Goal: Task Accomplishment & Management: Manage account settings

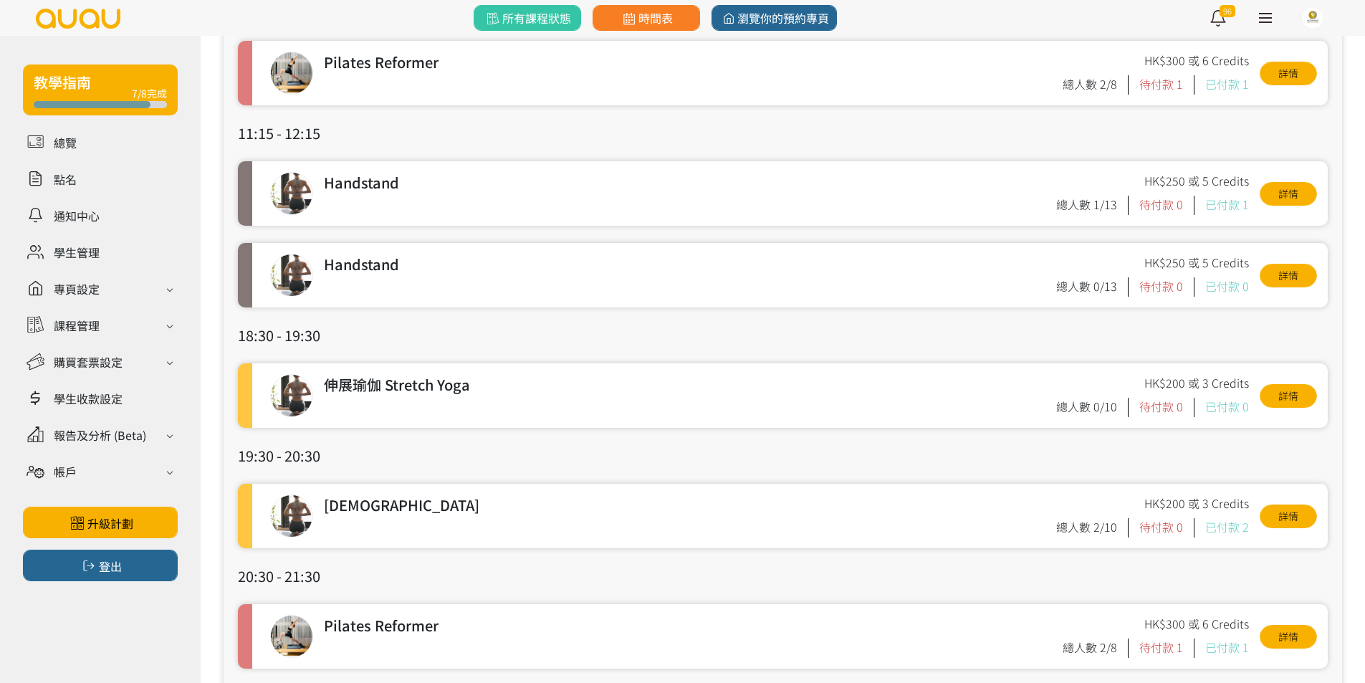
scroll to position [287, 0]
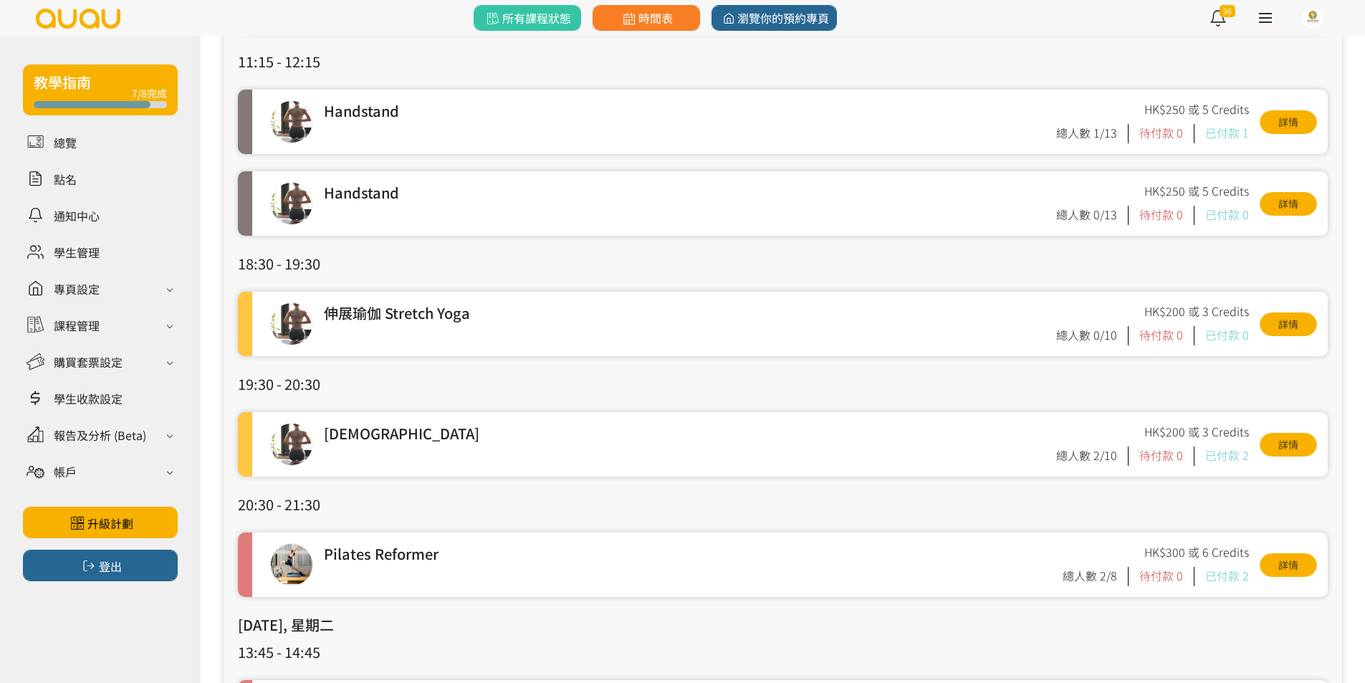
click at [590, 259] on h3 "18:30 - 19:30" at bounding box center [782, 263] width 1089 height 21
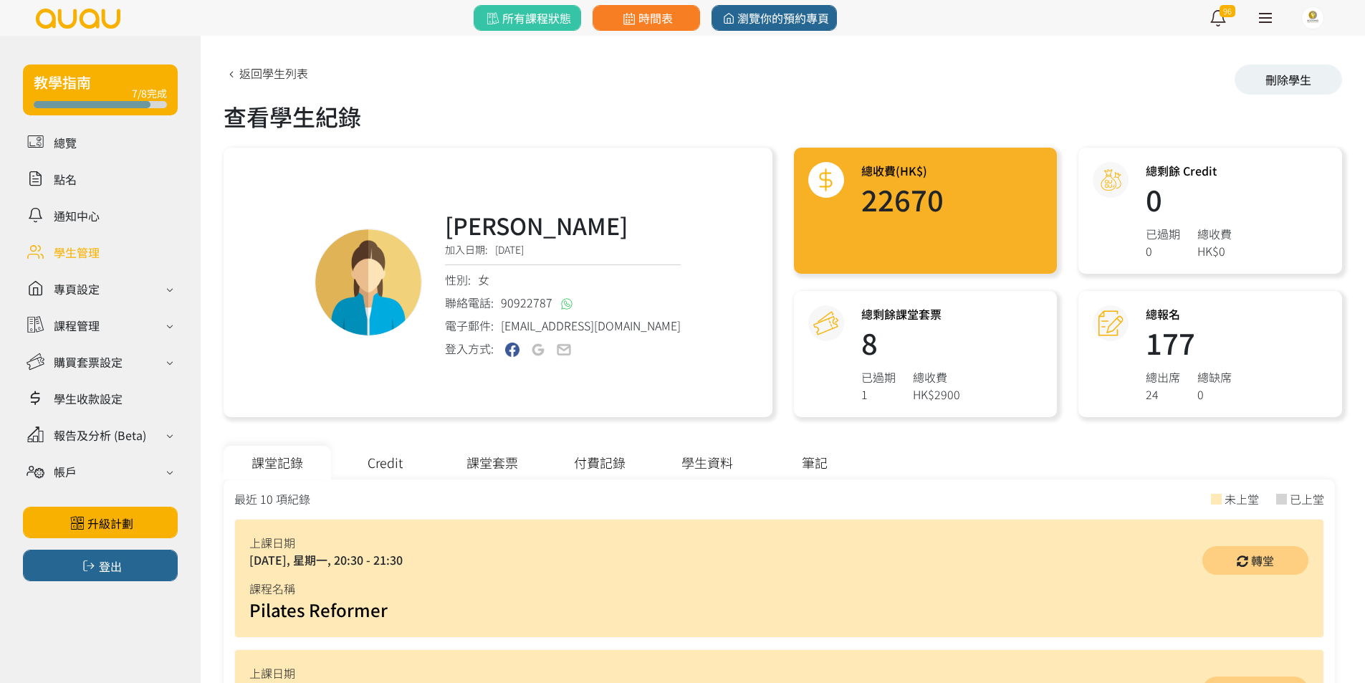
click at [468, 466] on div "課堂套票" at bounding box center [491, 463] width 107 height 34
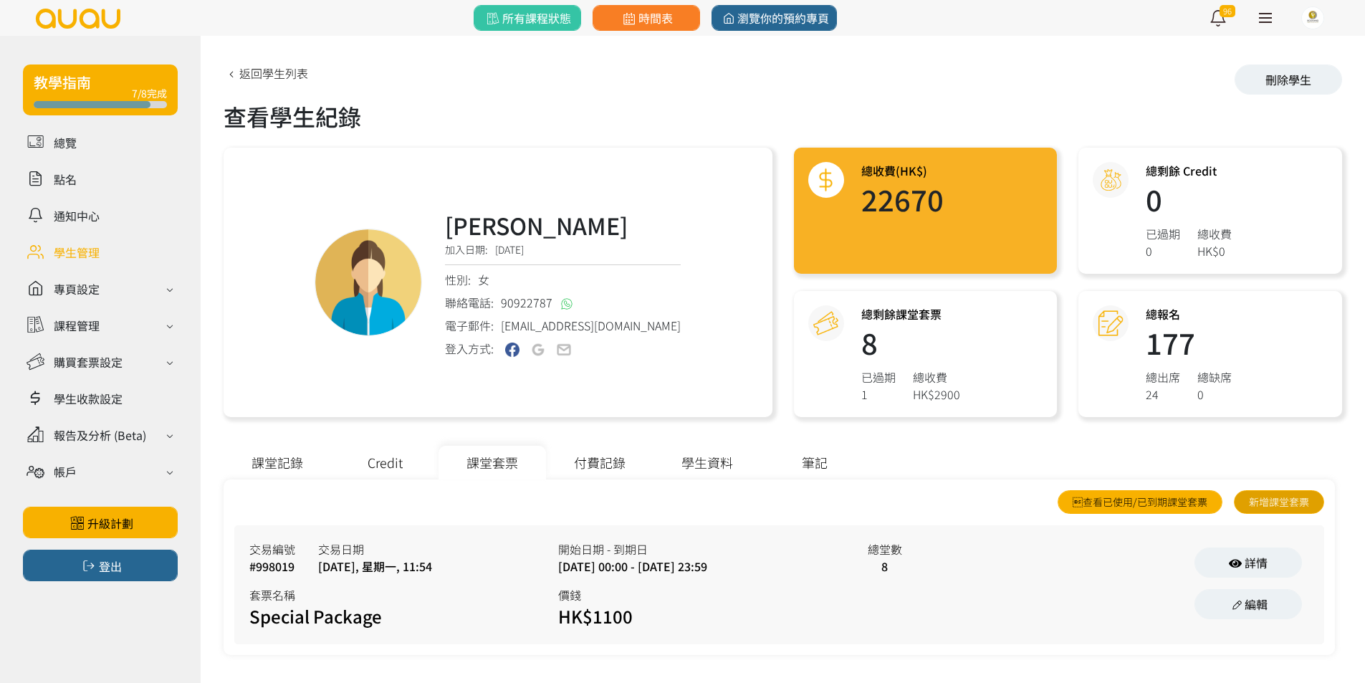
click at [1262, 504] on link "新增課堂套票" at bounding box center [1278, 502] width 90 height 24
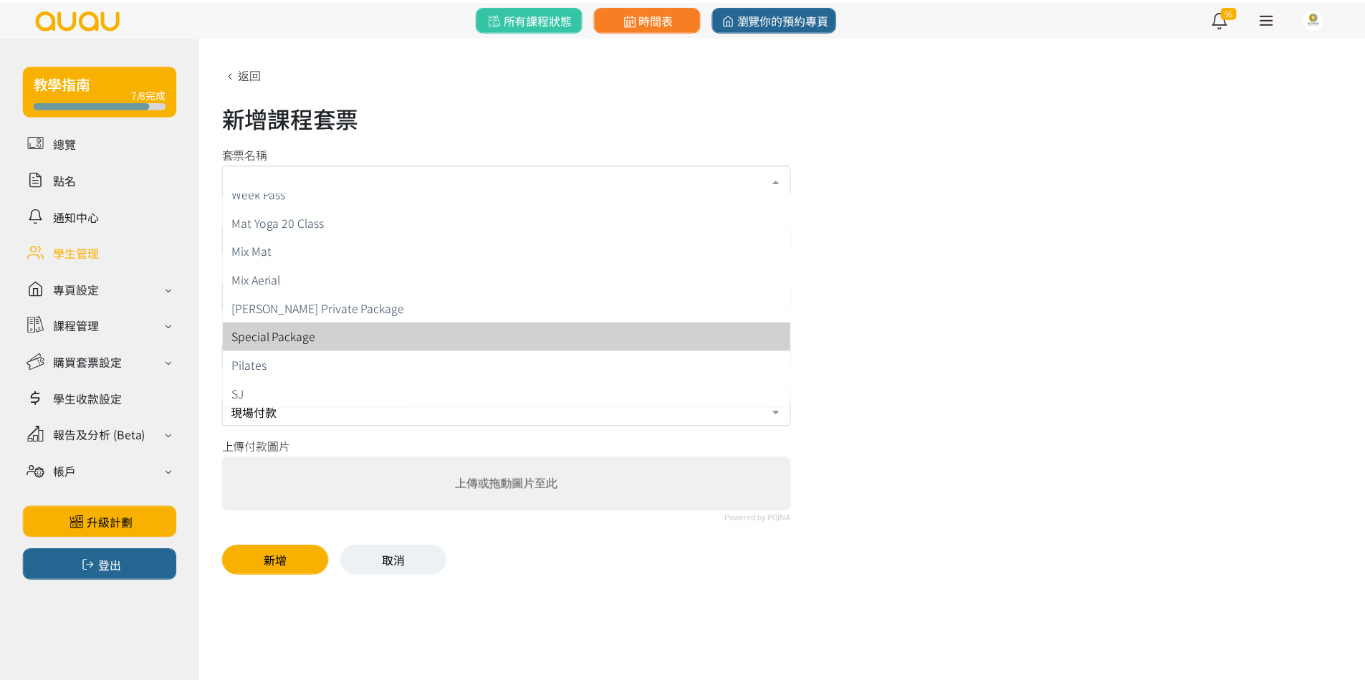
scroll to position [359, 0]
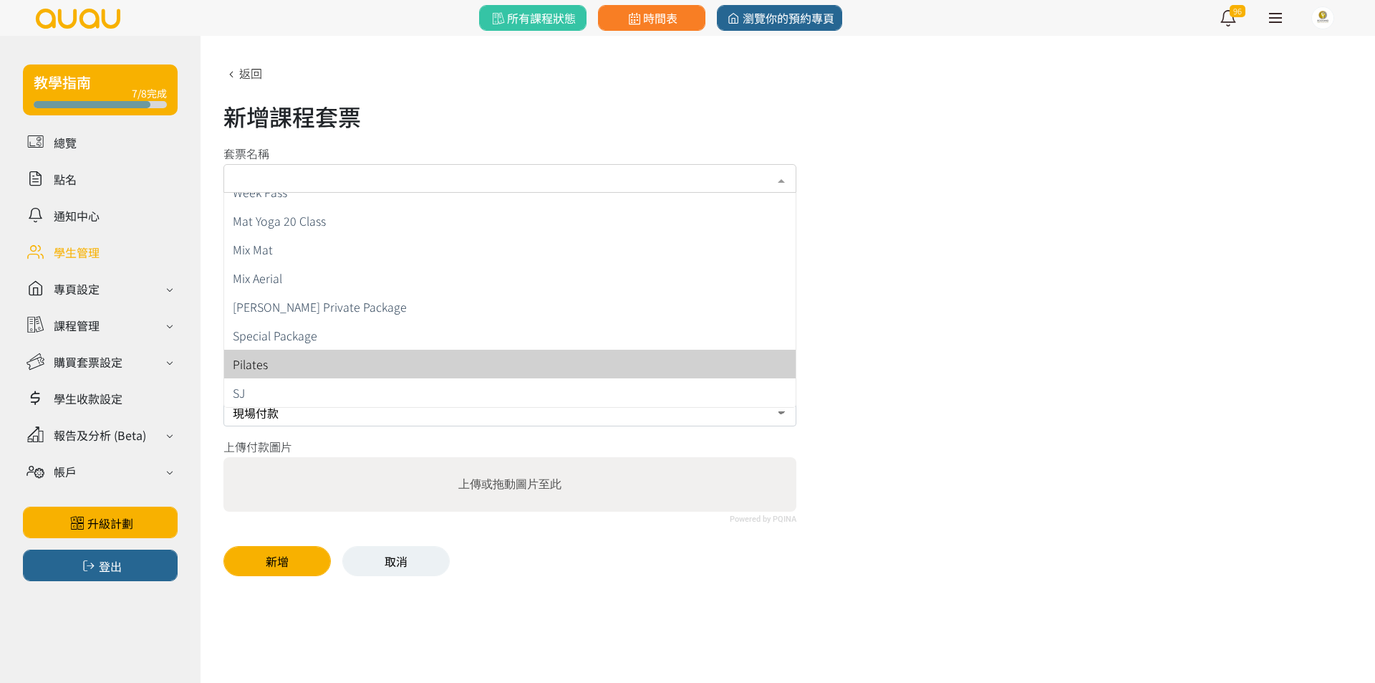
click at [435, 360] on span "Pilates" at bounding box center [510, 364] width 572 height 29
type input "未開始計算"
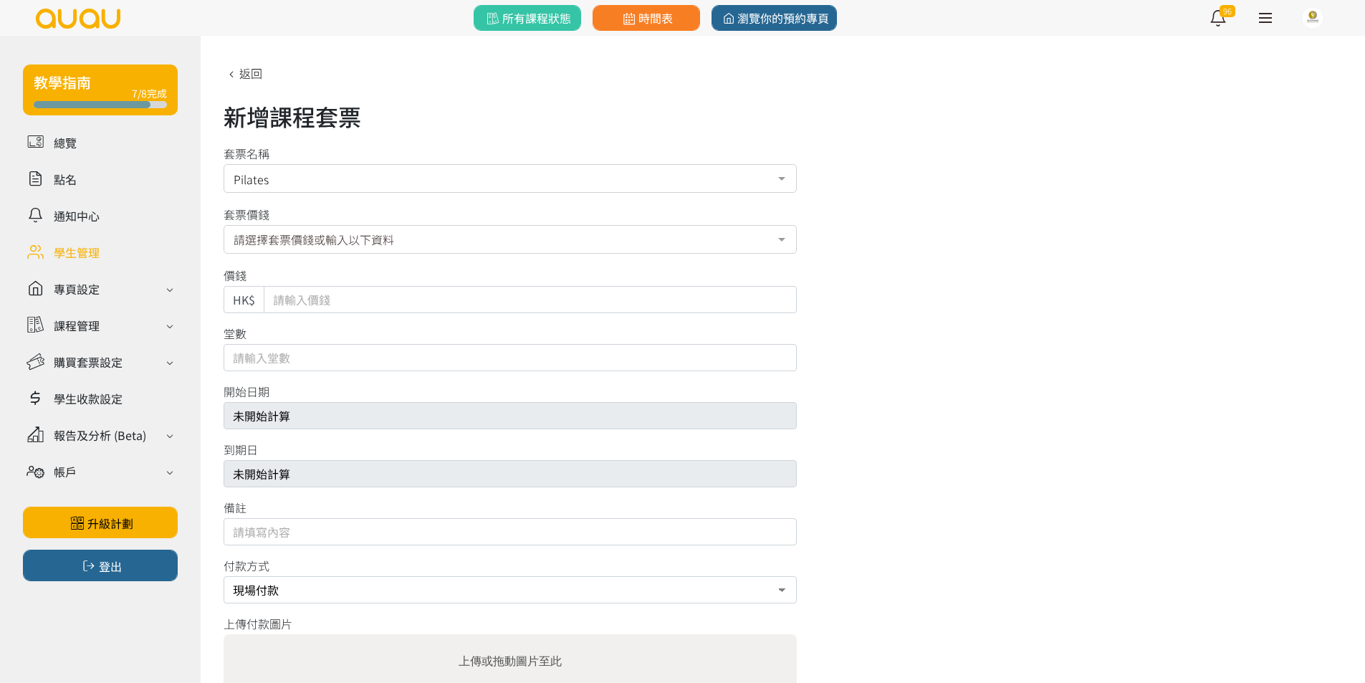
click at [440, 245] on div "請選擇套票價錢或輸入以下資料" at bounding box center [509, 239] width 573 height 29
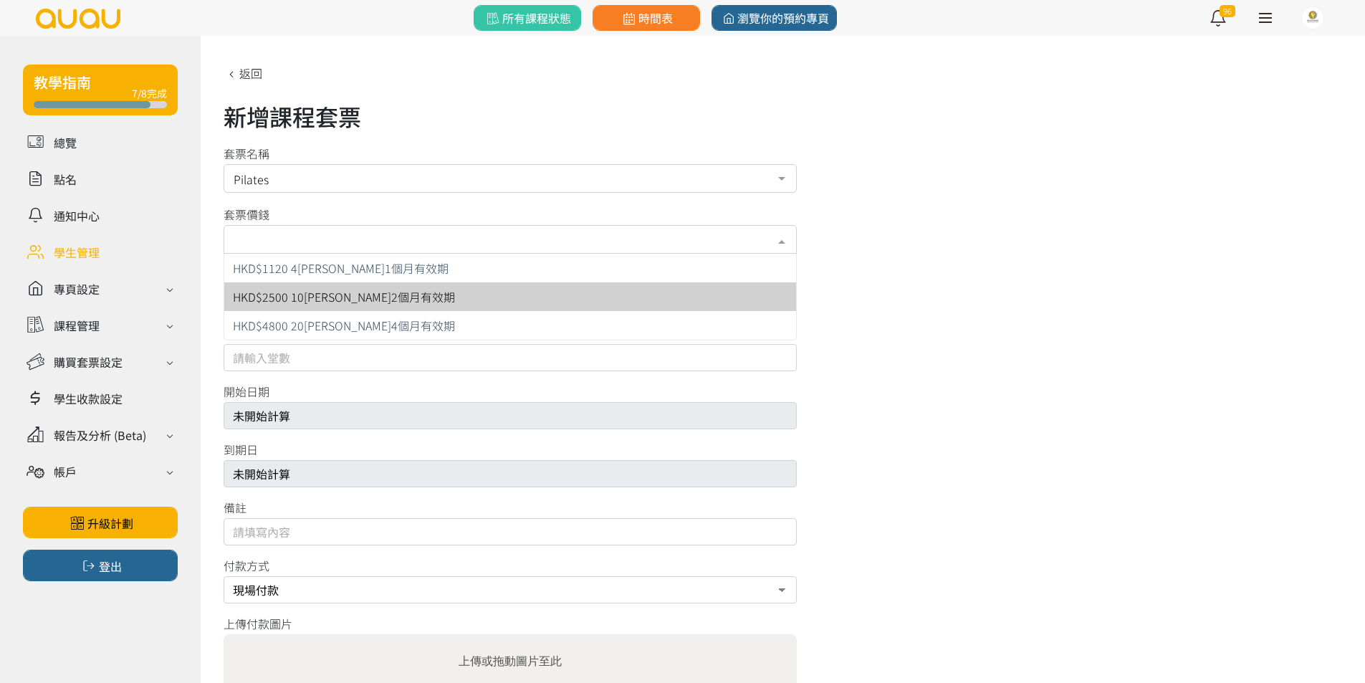
click at [436, 291] on span "HKD$2500 10堂 2個月有效期" at bounding box center [510, 296] width 572 height 29
type input "2500"
type input "10"
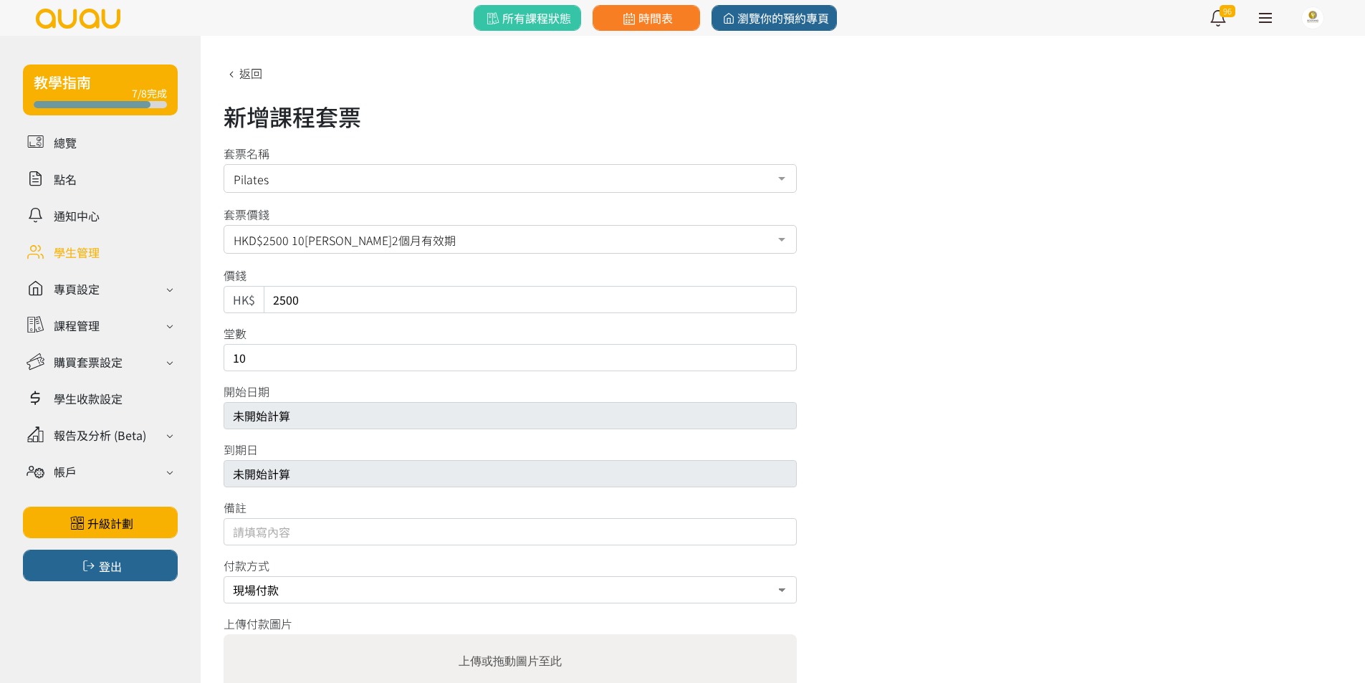
drag, startPoint x: 422, startPoint y: 294, endPoint x: 57, endPoint y: 248, distance: 367.5
click at [16, 250] on div "教學指南 7/8完成 總覽 點名 通知中心 學生管理 專頁設定 外觀與主題 基本資料 資格和認證 課程管理 課程 課程設定 課程組合 (Beta) 私人預約 …" at bounding box center [682, 405] width 1365 height 739
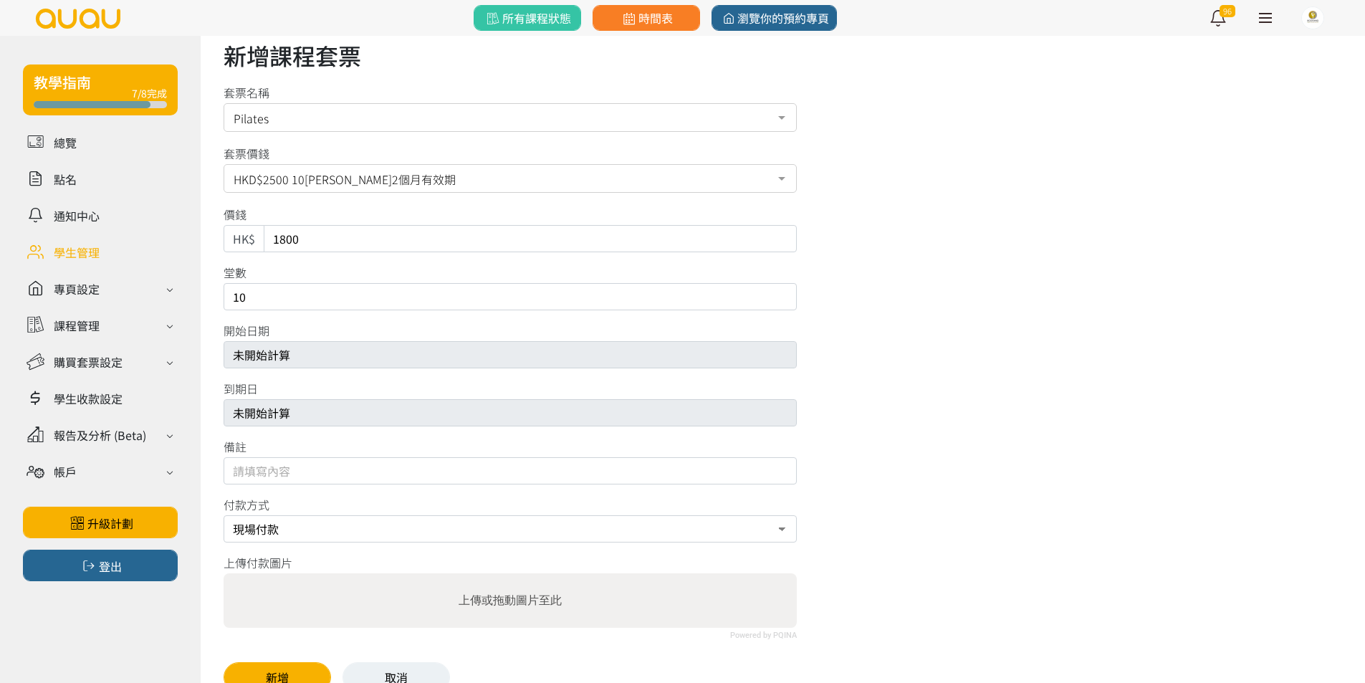
scroll to position [103, 0]
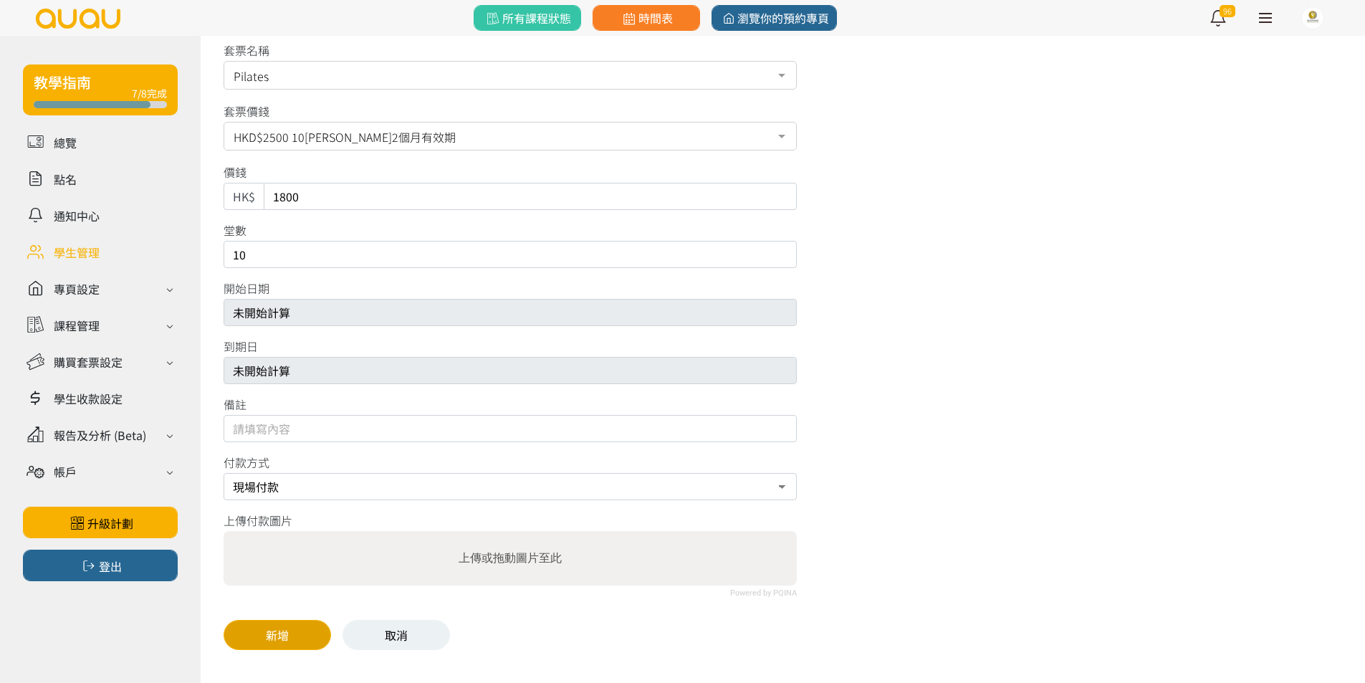
type input "1800"
click at [297, 632] on button "新增" at bounding box center [276, 635] width 107 height 30
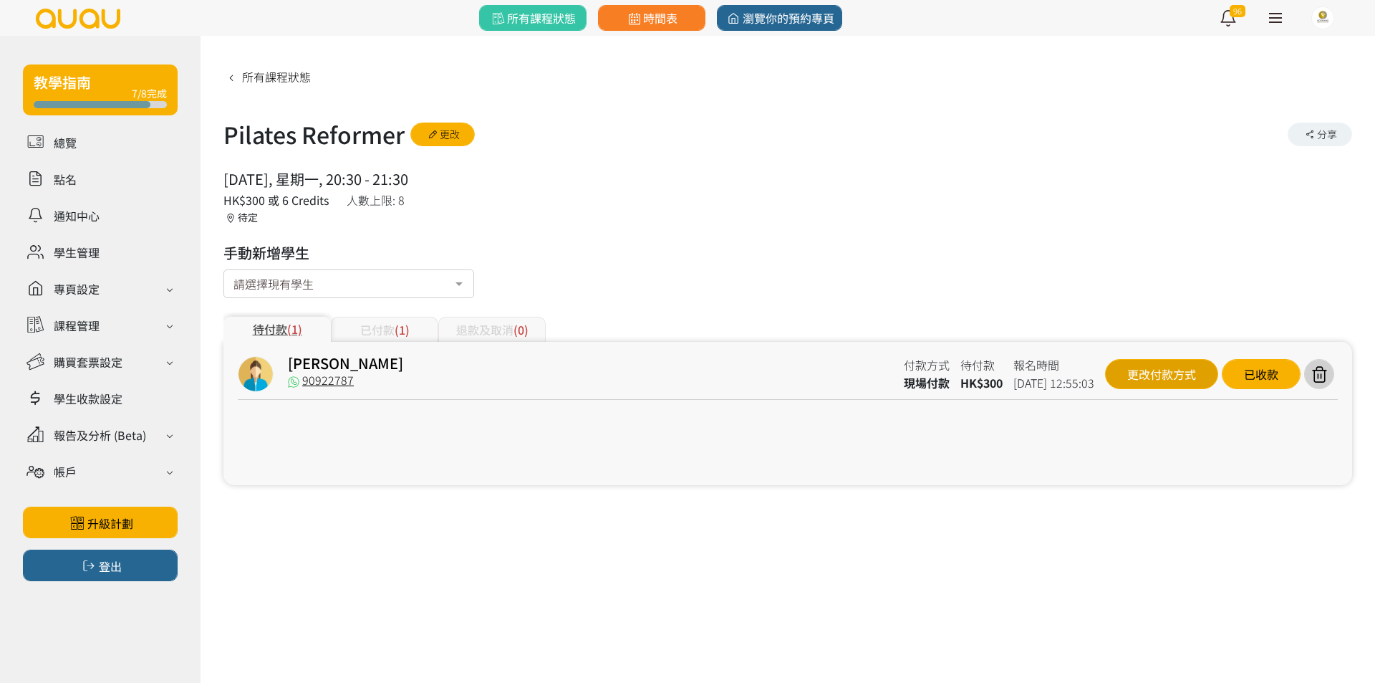
click at [1152, 384] on div "更改付款方式" at bounding box center [1161, 374] width 113 height 30
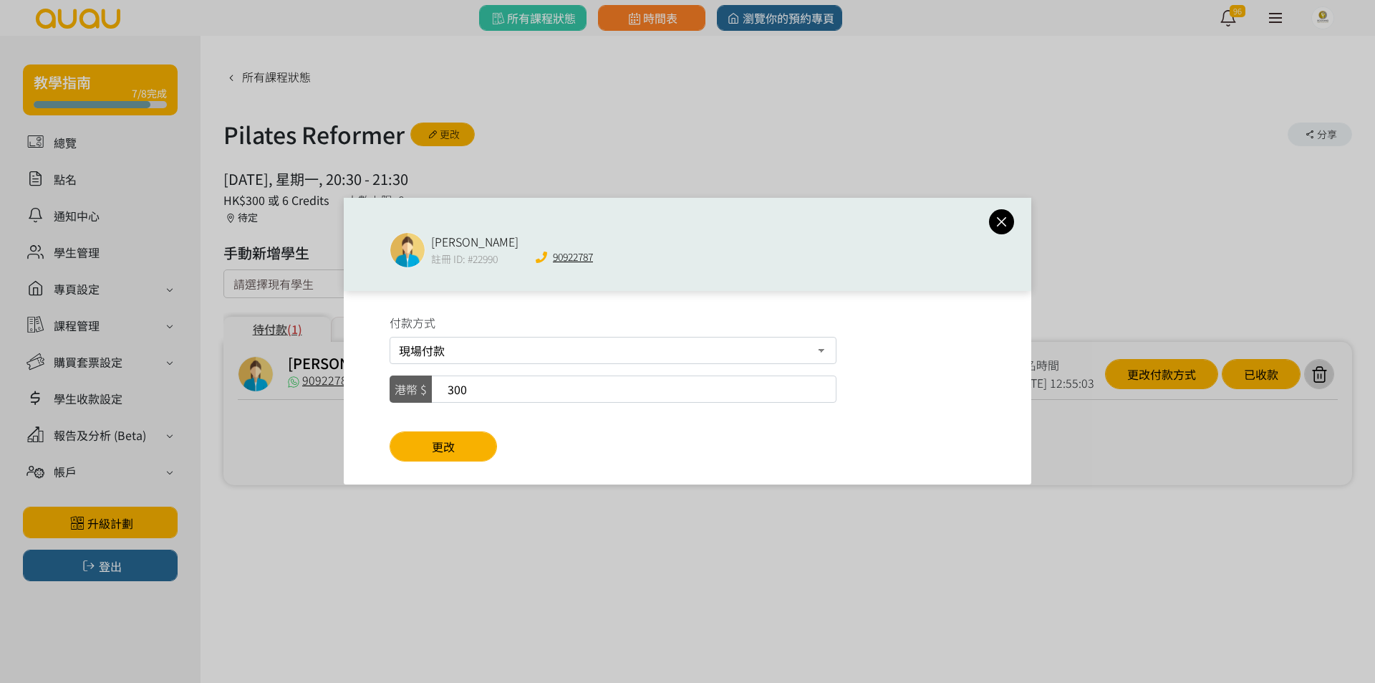
click at [722, 345] on select "課堂套票 現場付款 轉數快FPS及銀行轉帳 PayMe" at bounding box center [613, 350] width 447 height 27
select select "course_credit"
click at [390, 337] on select "課堂套票 現場付款 轉數快FPS及銀行轉帳 PayMe" at bounding box center [613, 350] width 447 height 27
click at [481, 445] on button "更改" at bounding box center [443, 446] width 107 height 30
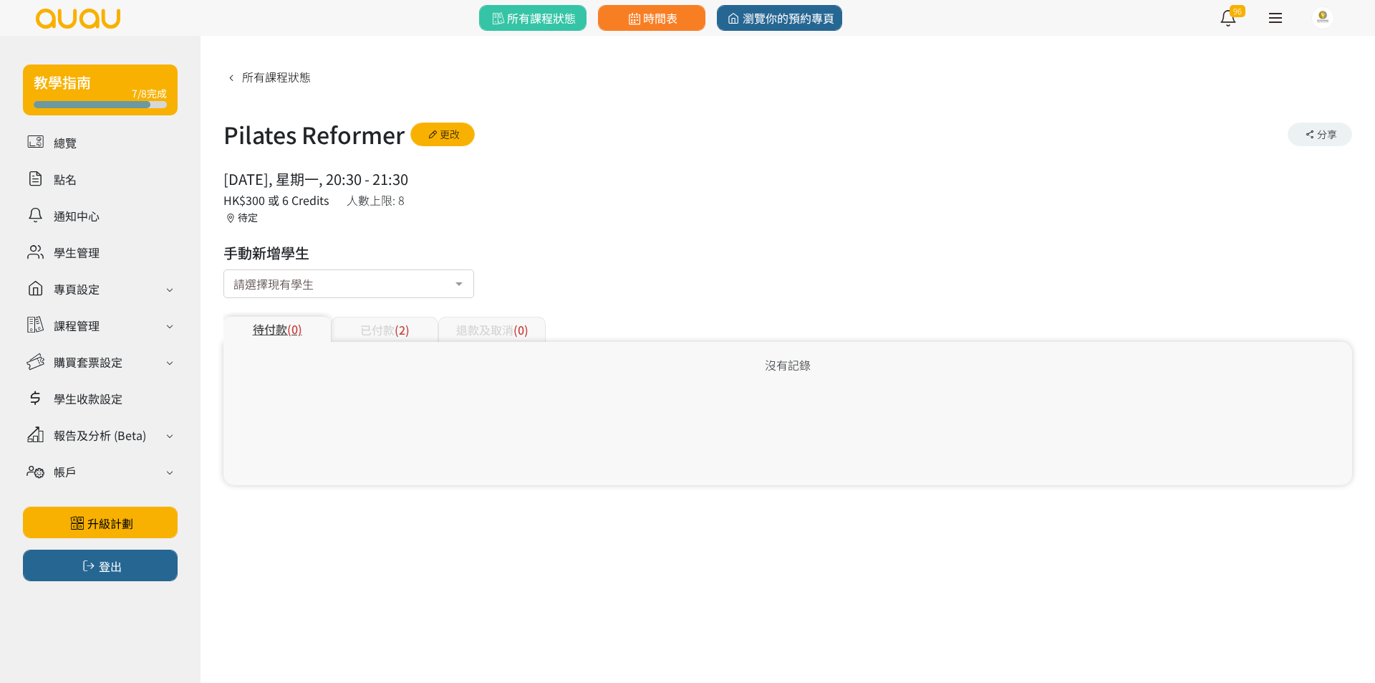
drag, startPoint x: 387, startPoint y: 332, endPoint x: 544, endPoint y: 323, distance: 157.1
click at [388, 332] on div "已付款 (2)" at bounding box center [384, 329] width 107 height 25
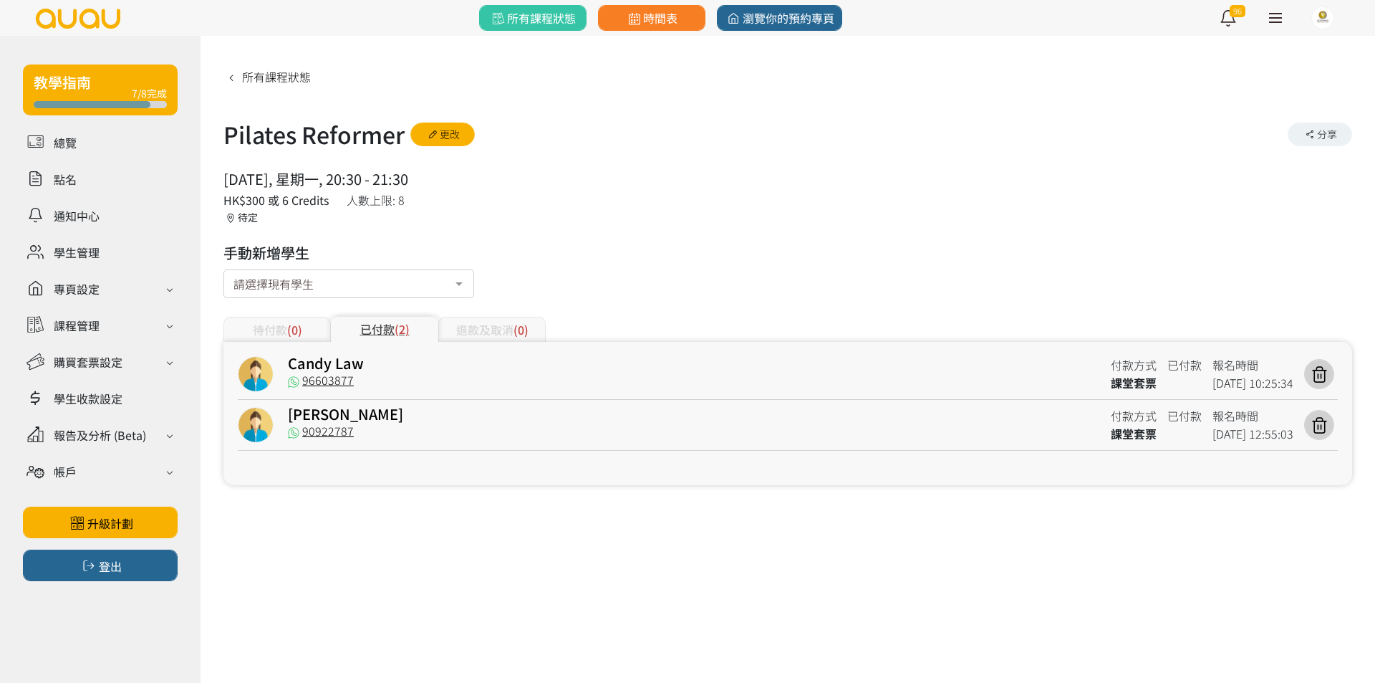
click at [544, 323] on div "退款及取消 (0)" at bounding box center [491, 329] width 107 height 25
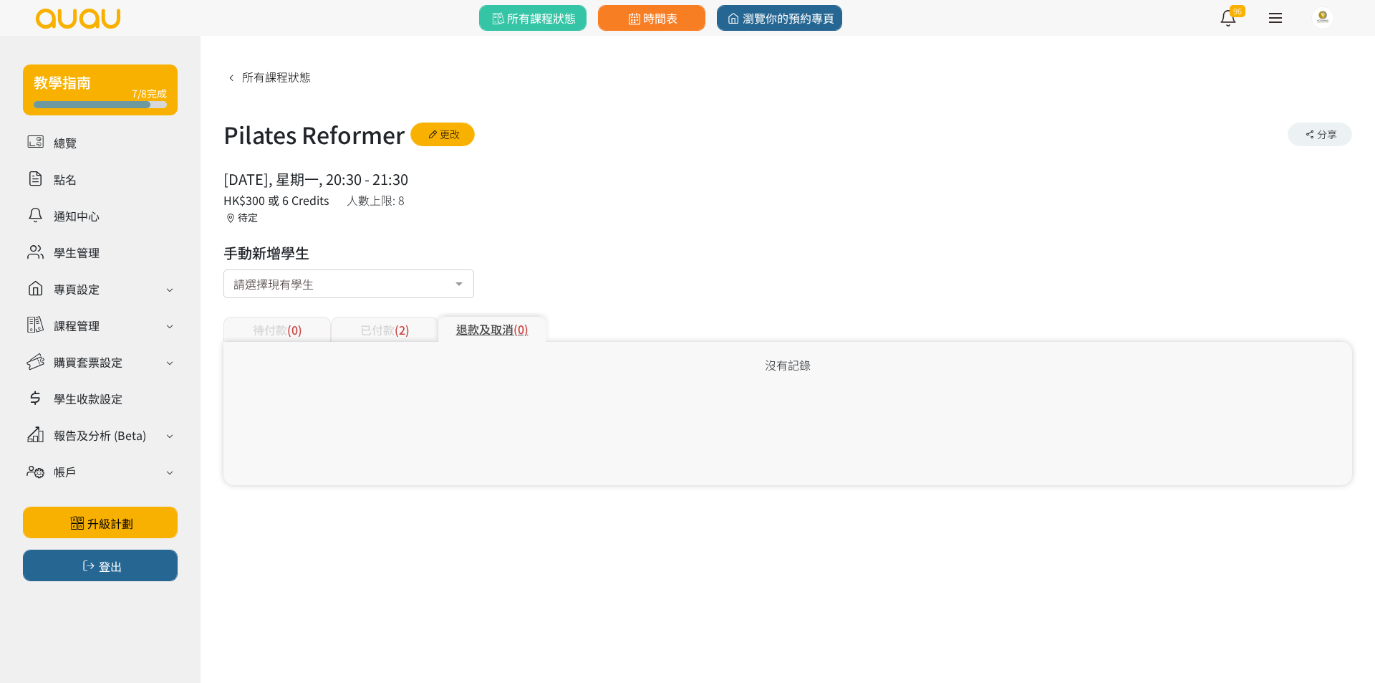
click at [727, 309] on div "待付款 (0) 已付款 (2) 退款及取消 (0)" at bounding box center [787, 320] width 1129 height 42
